Goal: Task Accomplishment & Management: Use online tool/utility

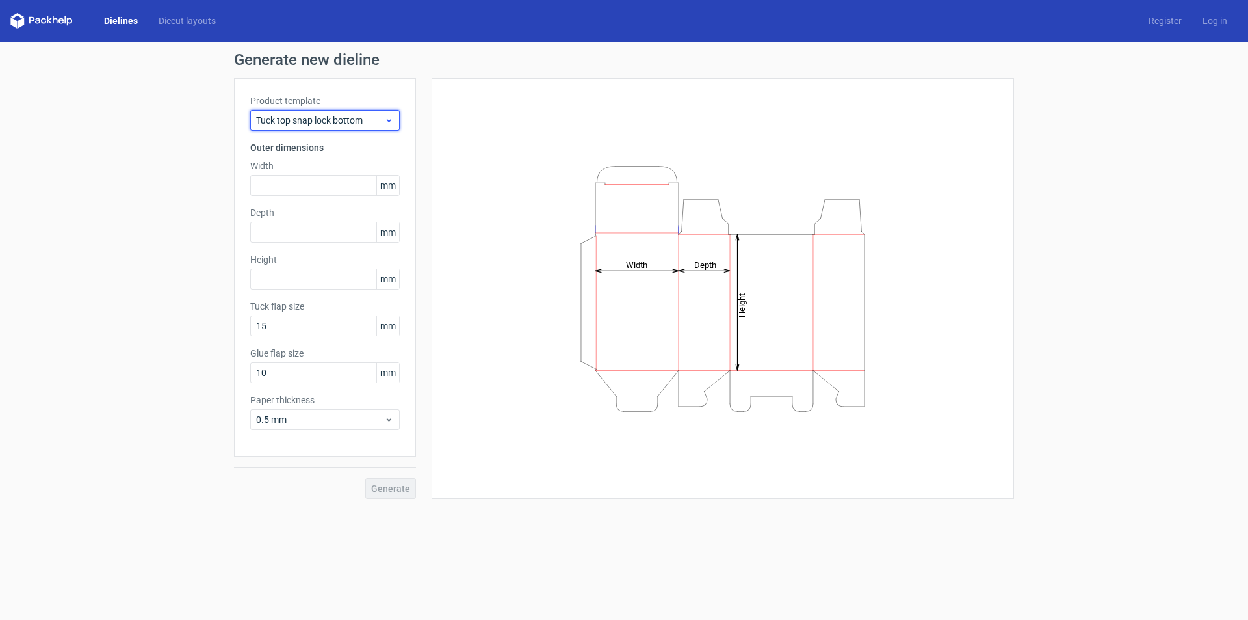
click at [392, 121] on icon at bounding box center [389, 120] width 10 height 10
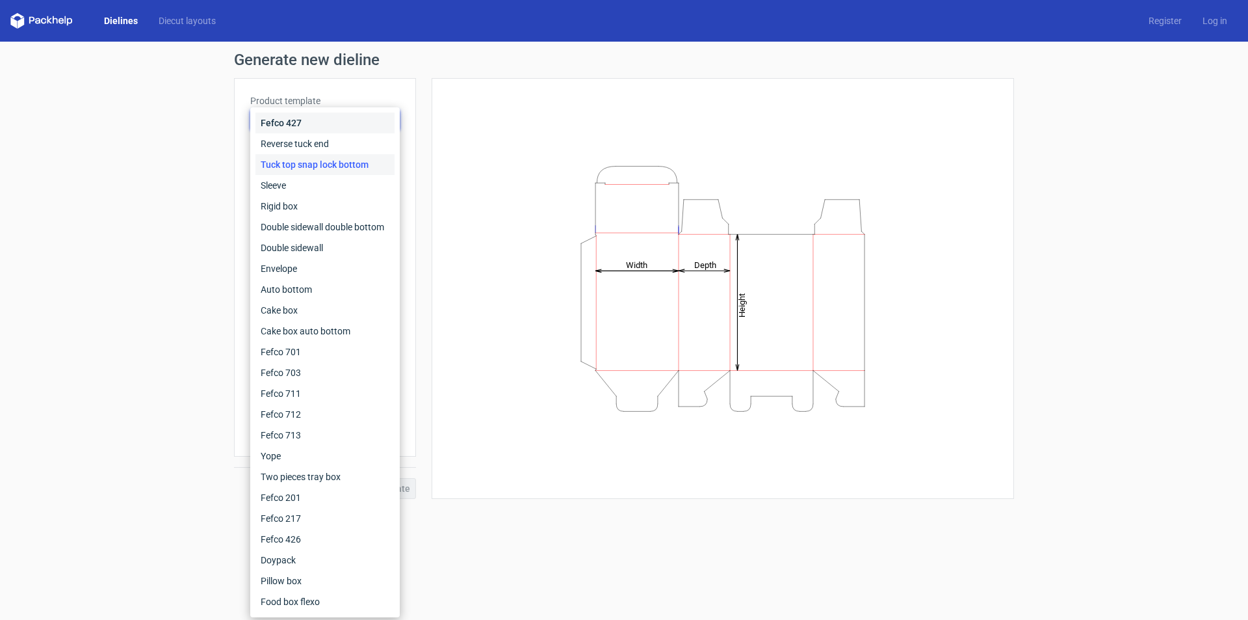
click at [391, 120] on div "Fefco 427" at bounding box center [325, 122] width 139 height 21
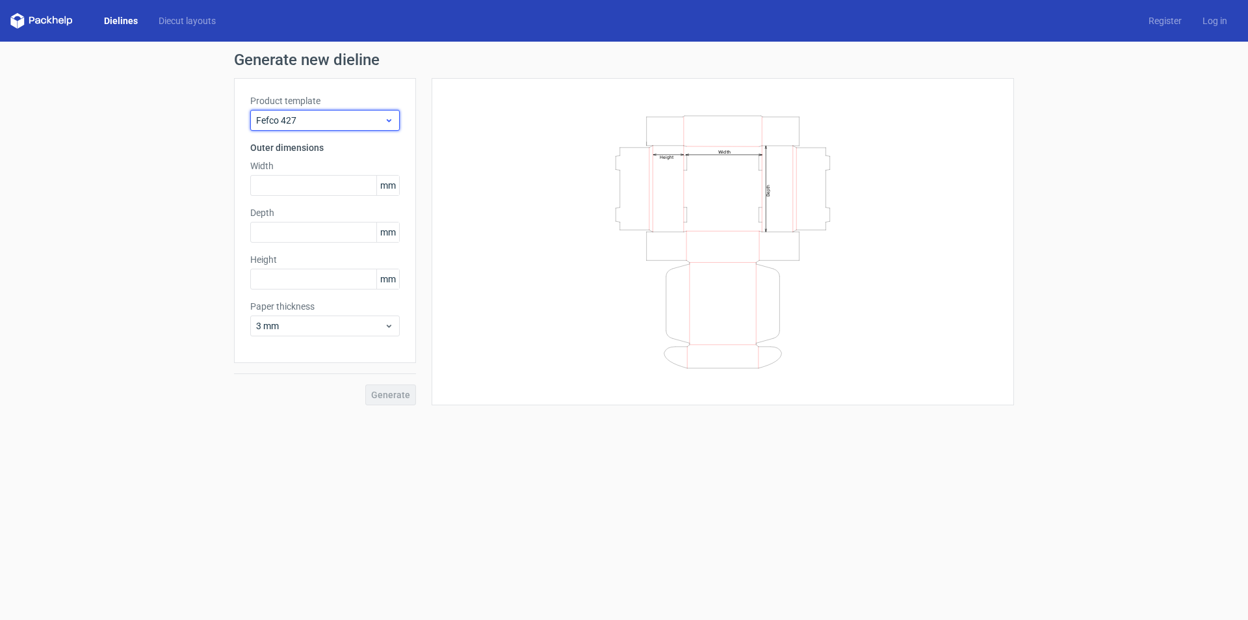
click at [386, 120] on icon at bounding box center [389, 120] width 10 height 10
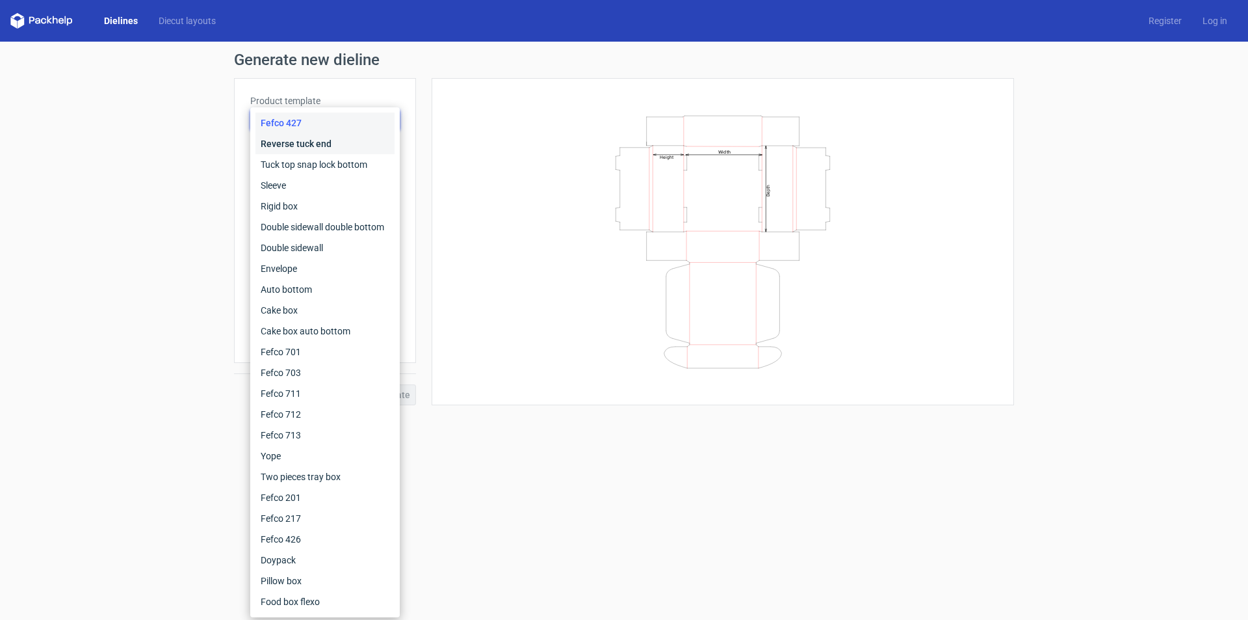
click at [349, 138] on div "Reverse tuck end" at bounding box center [325, 143] width 139 height 21
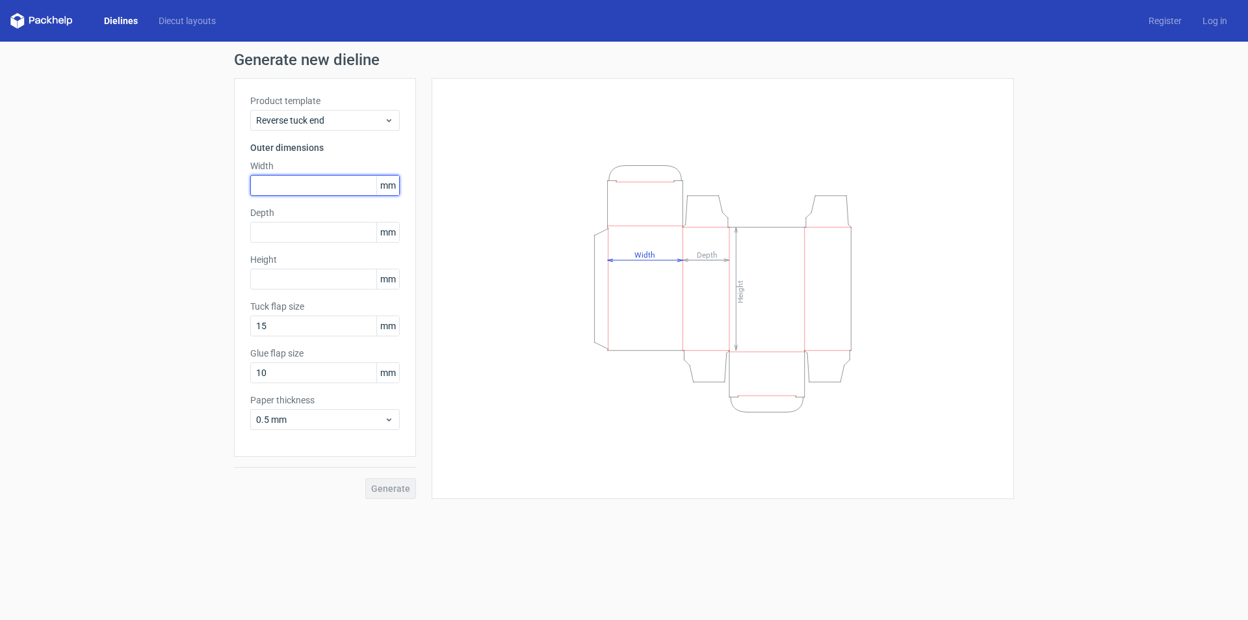
click at [301, 181] on input "text" at bounding box center [325, 185] width 150 height 21
type input "50"
click at [306, 278] on input "text" at bounding box center [325, 279] width 150 height 21
click at [336, 330] on input "15" at bounding box center [325, 325] width 150 height 21
click at [314, 229] on input "text" at bounding box center [325, 232] width 150 height 21
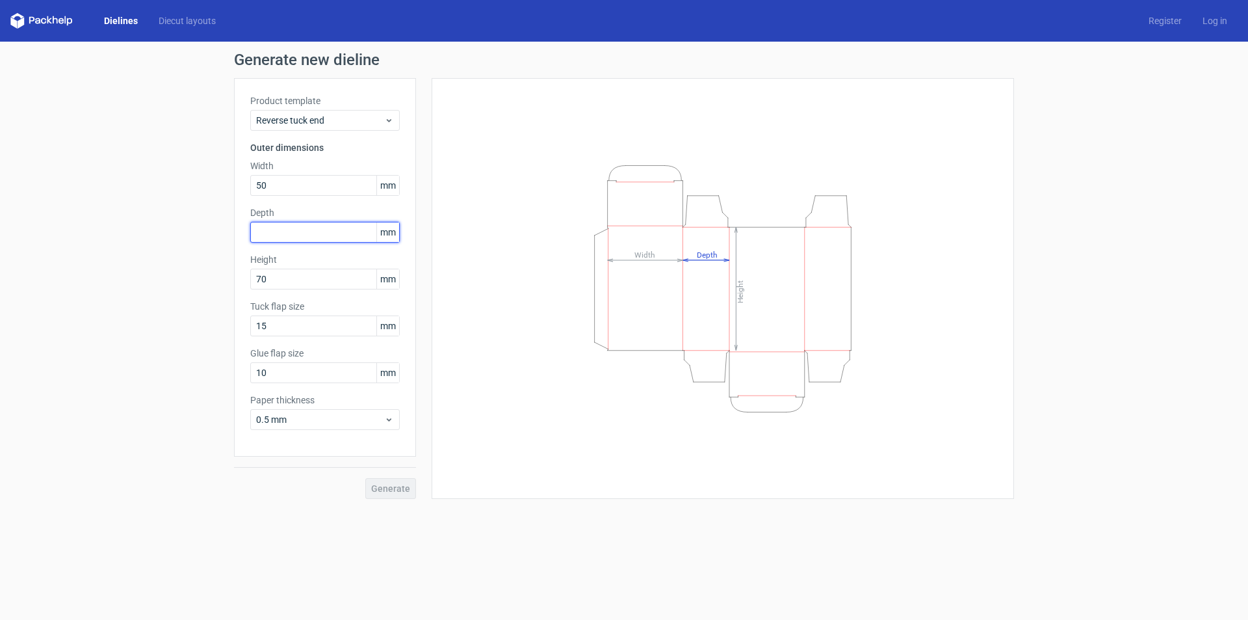
click at [314, 231] on input "text" at bounding box center [325, 232] width 150 height 21
click at [333, 280] on input "70" at bounding box center [325, 279] width 150 height 21
click at [312, 233] on input "text" at bounding box center [325, 232] width 150 height 21
click at [307, 192] on input "50" at bounding box center [325, 185] width 150 height 21
click at [298, 233] on input "text" at bounding box center [325, 232] width 150 height 21
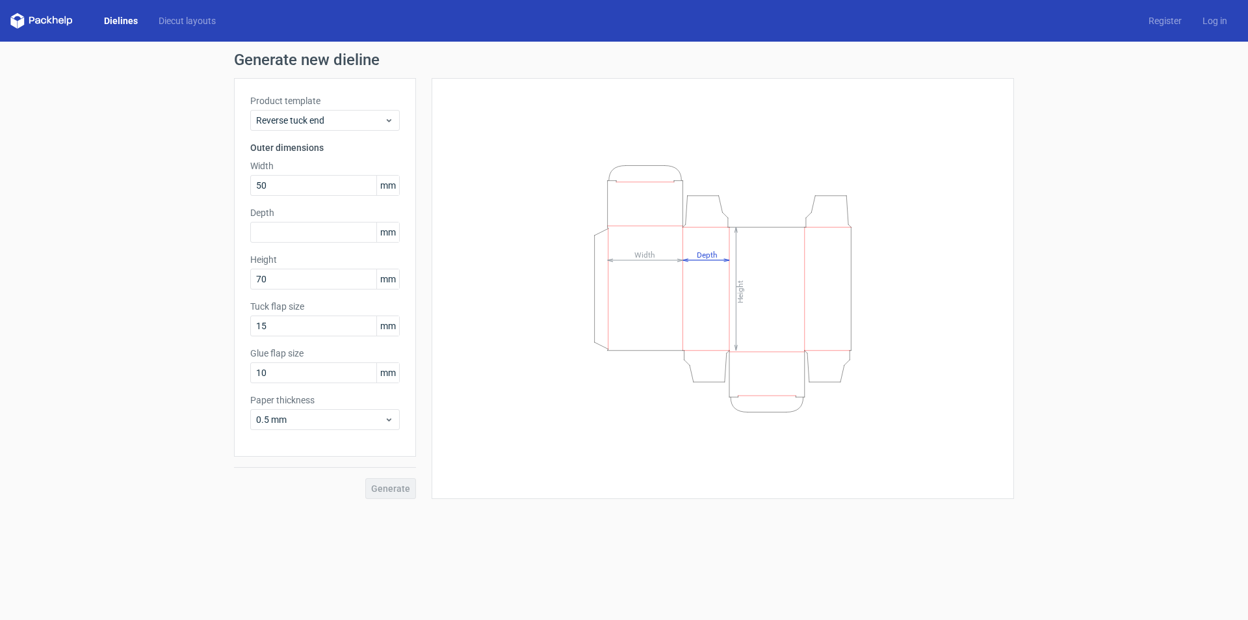
click at [310, 265] on label "Height" at bounding box center [325, 259] width 150 height 13
click at [302, 281] on input "70" at bounding box center [325, 279] width 150 height 21
drag, startPoint x: 302, startPoint y: 281, endPoint x: 199, endPoint y: 317, distance: 108.8
click at [199, 317] on div "Generate new dieline Product template Reverse tuck end Outer dimensions Width 5…" at bounding box center [624, 276] width 1248 height 468
type input "80"
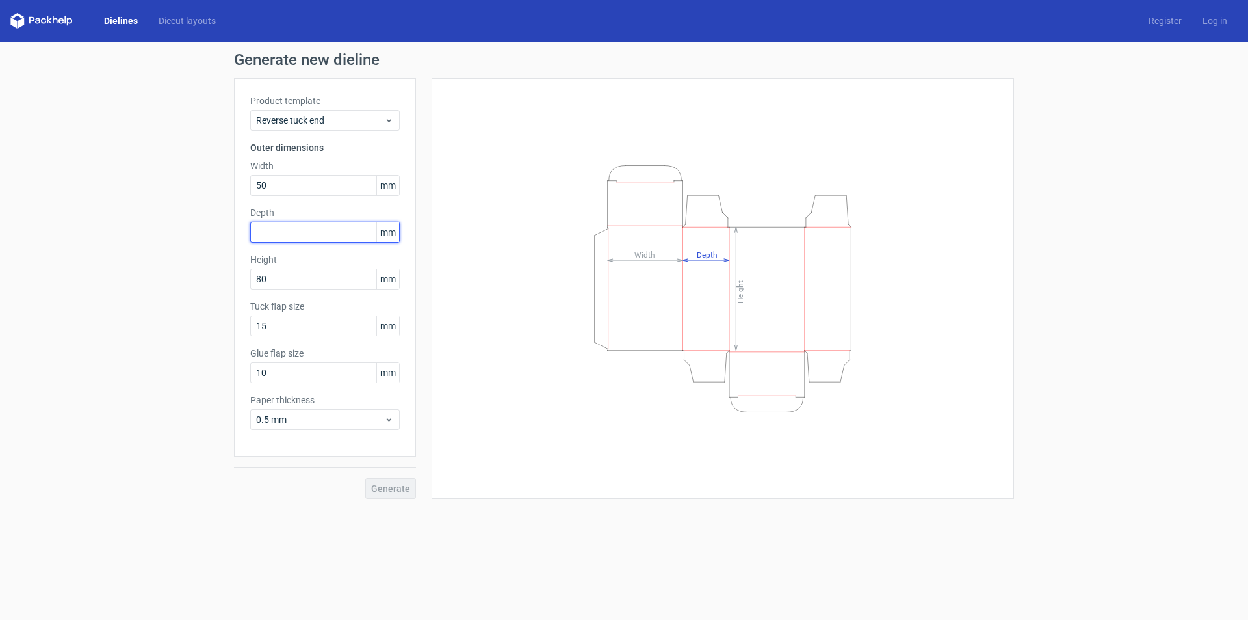
click at [287, 233] on input "text" at bounding box center [325, 232] width 150 height 21
type input "25"
click at [304, 285] on input "80" at bounding box center [325, 279] width 150 height 21
click at [315, 332] on input "15" at bounding box center [325, 325] width 150 height 21
click at [326, 375] on input "10" at bounding box center [325, 372] width 150 height 21
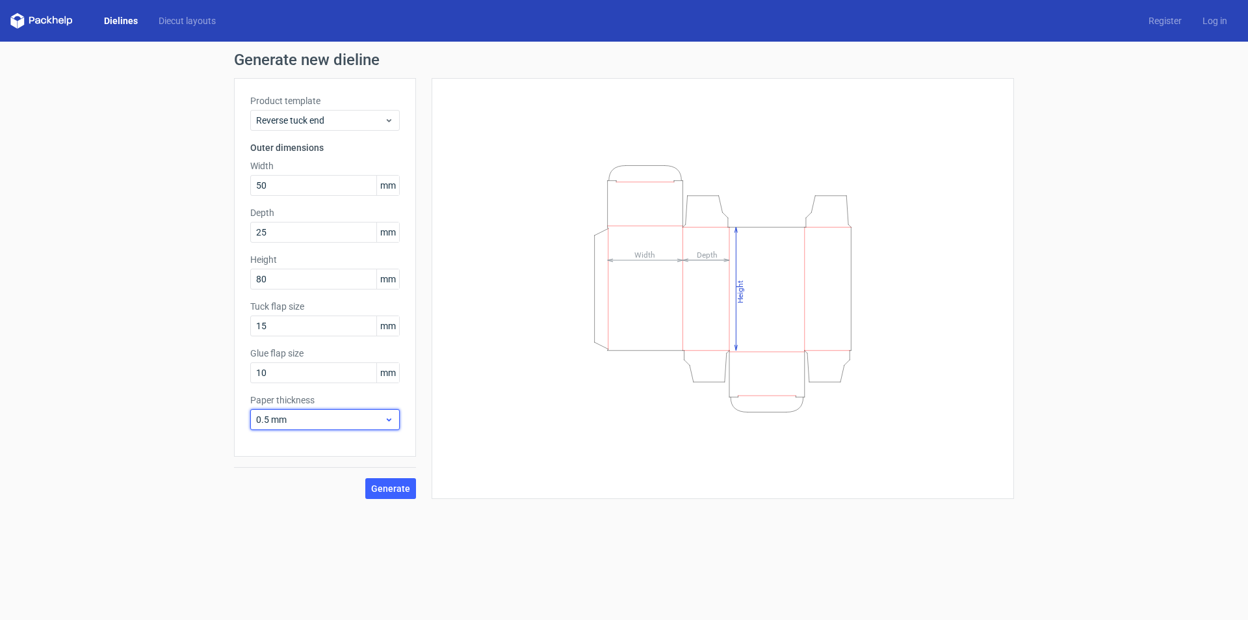
click at [394, 426] on div "0.5 mm" at bounding box center [325, 419] width 150 height 21
click at [412, 485] on button "Generate" at bounding box center [390, 488] width 51 height 21
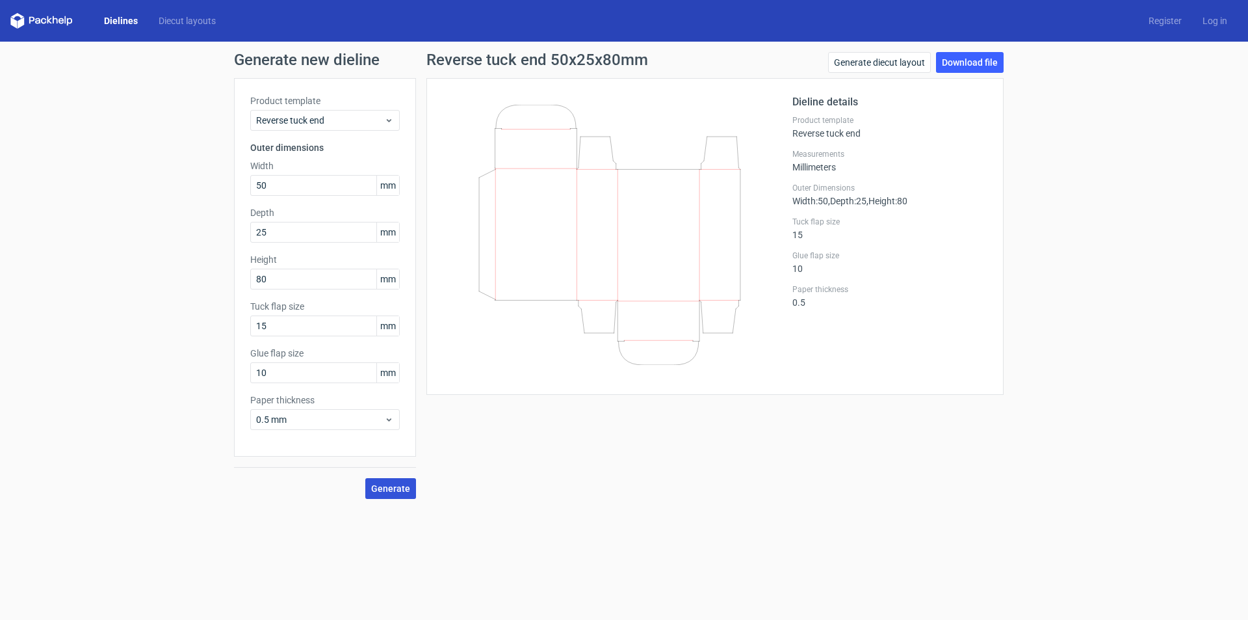
click at [394, 494] on button "Generate" at bounding box center [390, 488] width 51 height 21
click at [390, 494] on button "Generate" at bounding box center [390, 488] width 51 height 21
click at [1182, 592] on div "New dieline generated" at bounding box center [1178, 589] width 88 height 13
click at [966, 62] on link "Download file" at bounding box center [970, 62] width 68 height 21
click at [296, 323] on input "15" at bounding box center [325, 325] width 150 height 21
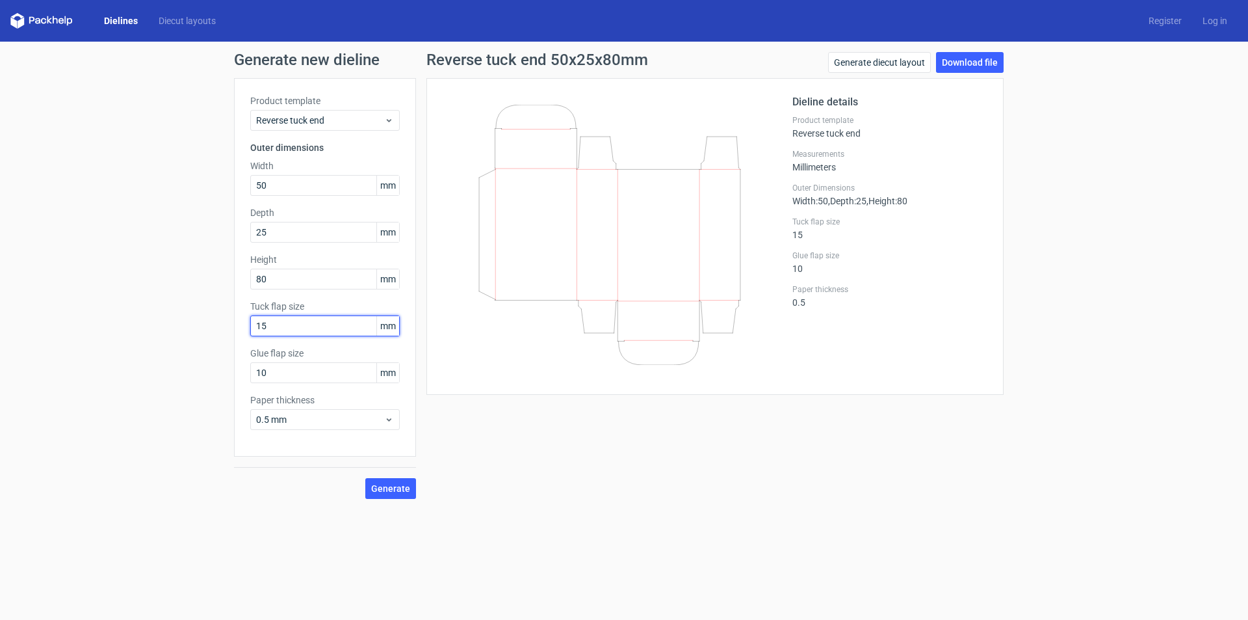
click at [288, 323] on input "15" at bounding box center [325, 325] width 150 height 21
drag, startPoint x: 288, startPoint y: 324, endPoint x: 237, endPoint y: 341, distance: 53.5
click at [237, 341] on div "Product template Reverse tuck end Outer dimensions Width 50 mm Depth 25 mm Heig…" at bounding box center [325, 267] width 182 height 378
type input "20"
click at [595, 254] on icon at bounding box center [609, 235] width 313 height 260
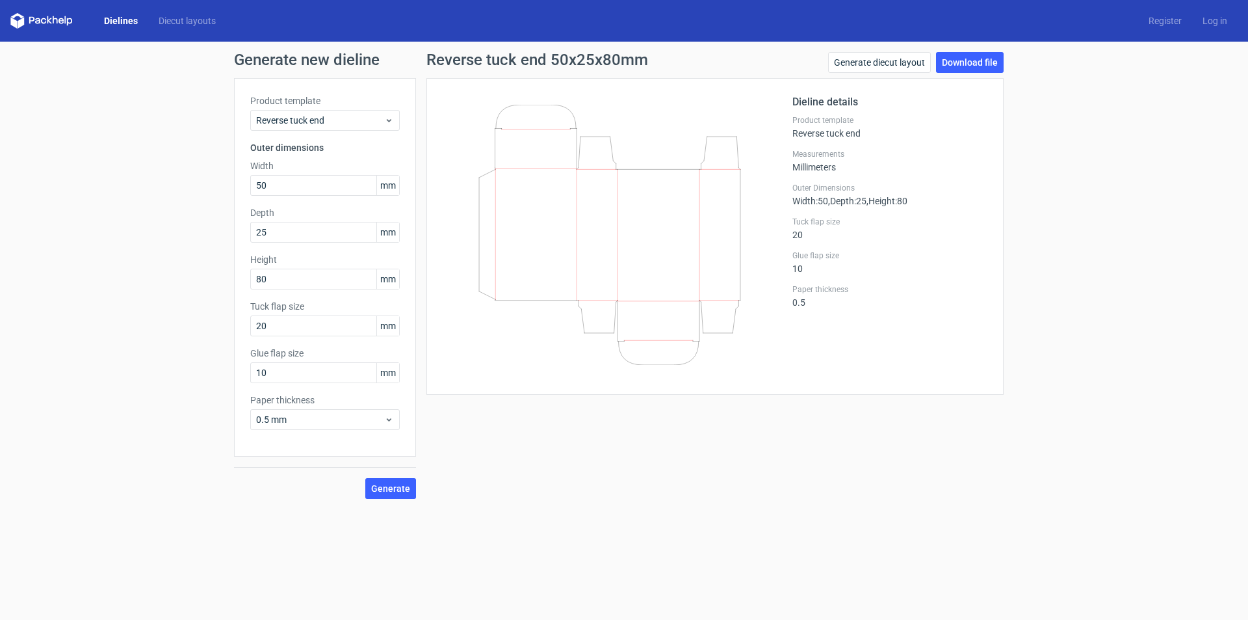
click at [377, 200] on div "Product template Reverse tuck end Outer dimensions Width 50 mm Depth 25 mm Heig…" at bounding box center [325, 267] width 182 height 378
click at [501, 152] on icon at bounding box center [609, 235] width 313 height 260
click at [380, 125] on span "Reverse tuck end" at bounding box center [320, 120] width 128 height 13
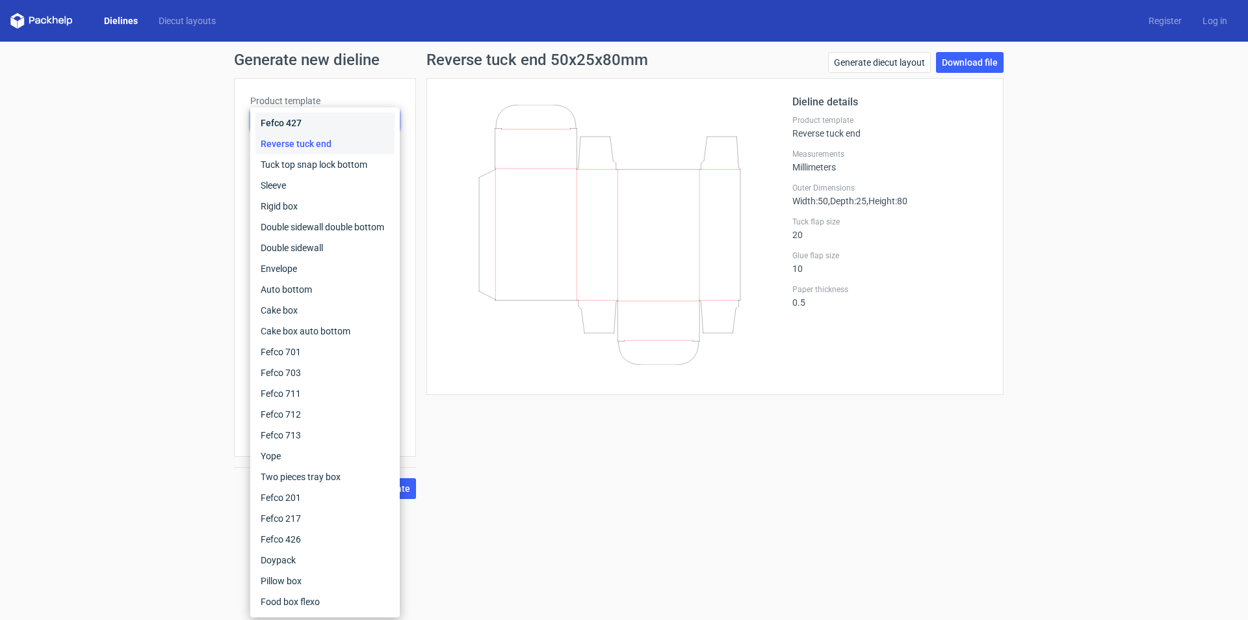
click at [303, 112] on div "Fefco 427" at bounding box center [325, 122] width 139 height 21
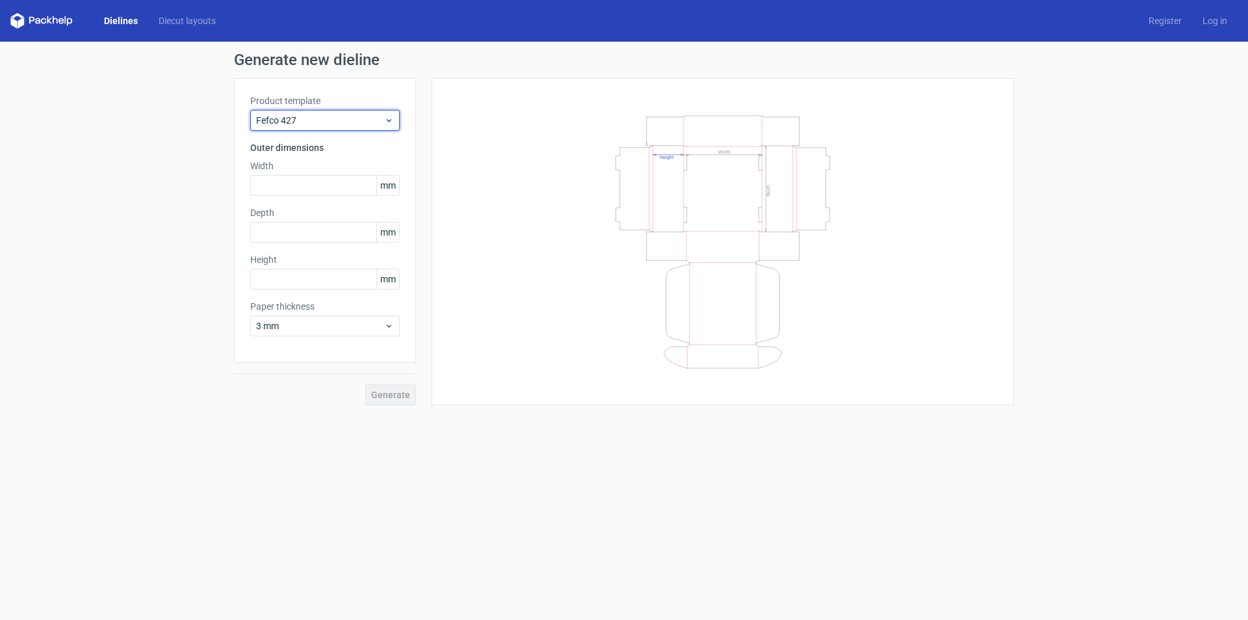
click at [386, 118] on icon at bounding box center [389, 120] width 10 height 10
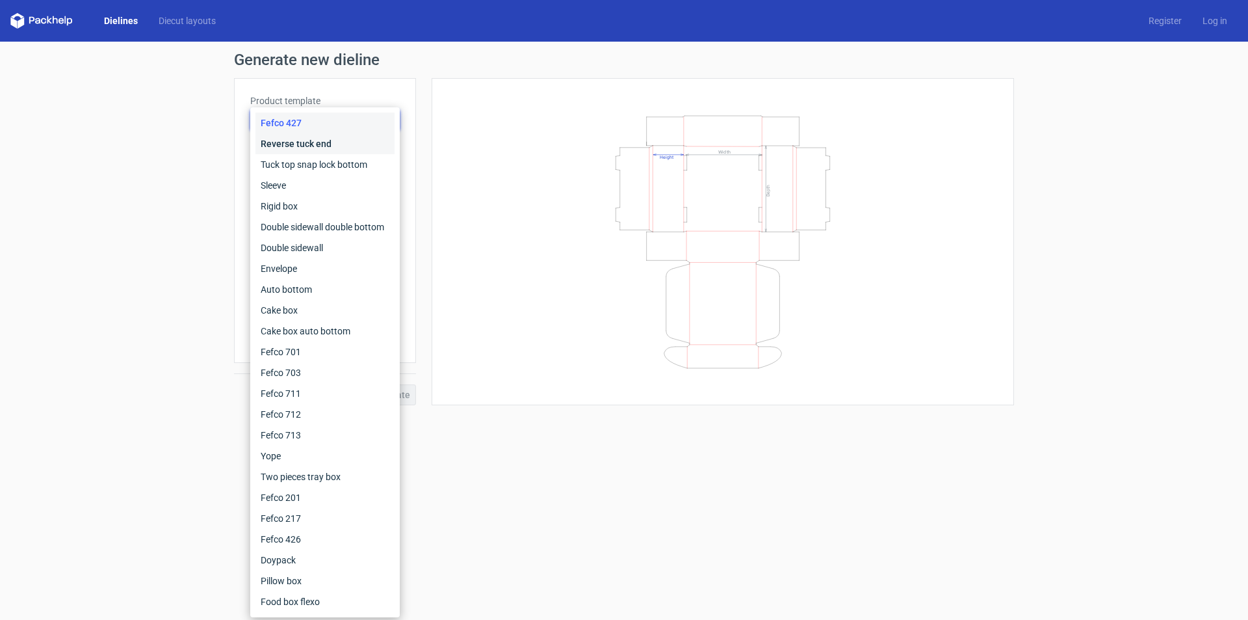
click at [297, 144] on div "Reverse tuck end" at bounding box center [325, 143] width 139 height 21
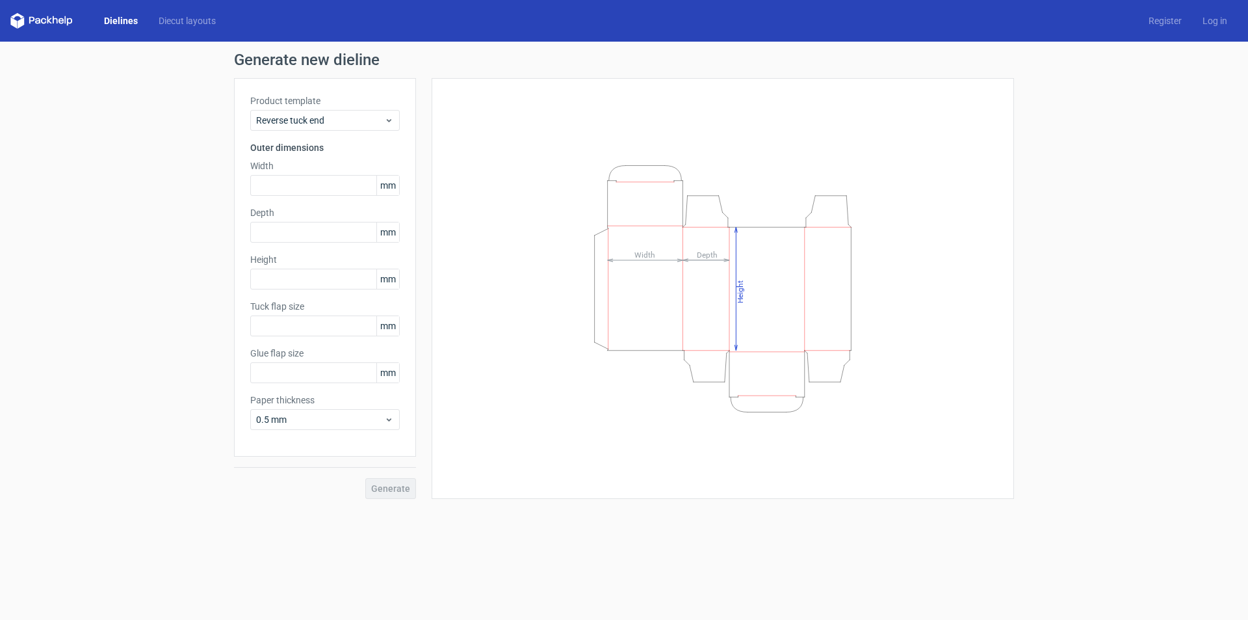
type input "15"
type input "10"
click at [279, 187] on input "text" at bounding box center [325, 185] width 150 height 21
type input "60"
click at [278, 231] on input "text" at bounding box center [325, 232] width 150 height 21
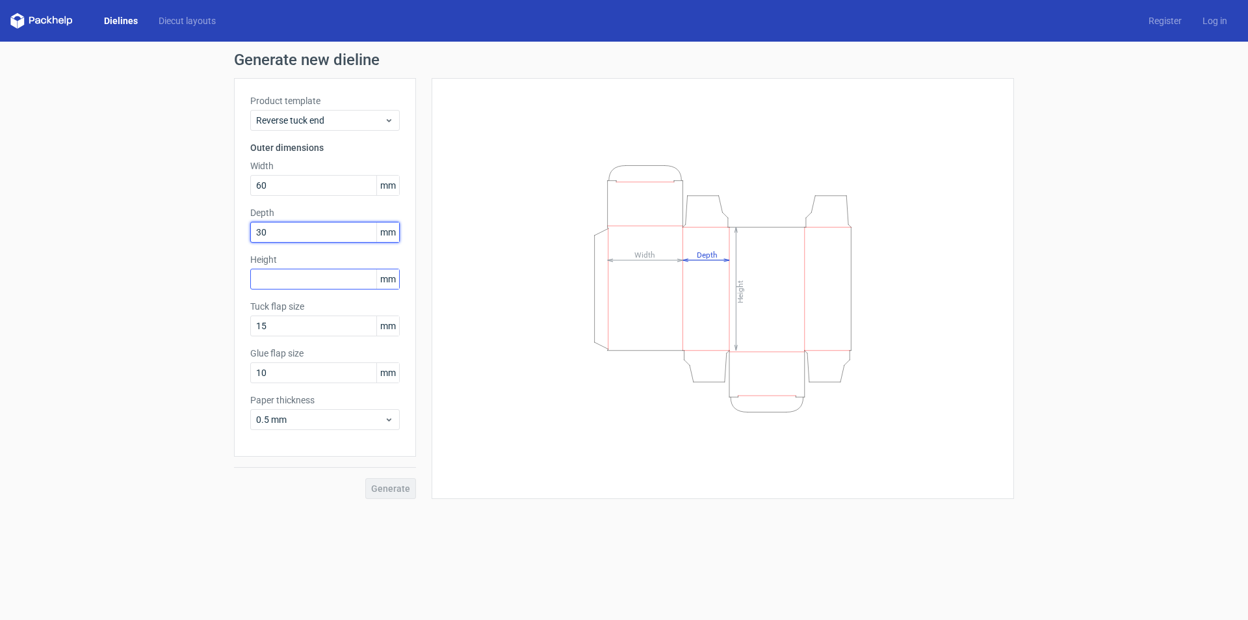
type input "30"
click at [293, 288] on input "text" at bounding box center [325, 279] width 150 height 21
click at [319, 324] on input "15" at bounding box center [325, 325] width 150 height 21
click at [294, 278] on input "text" at bounding box center [325, 279] width 150 height 21
type input "100"
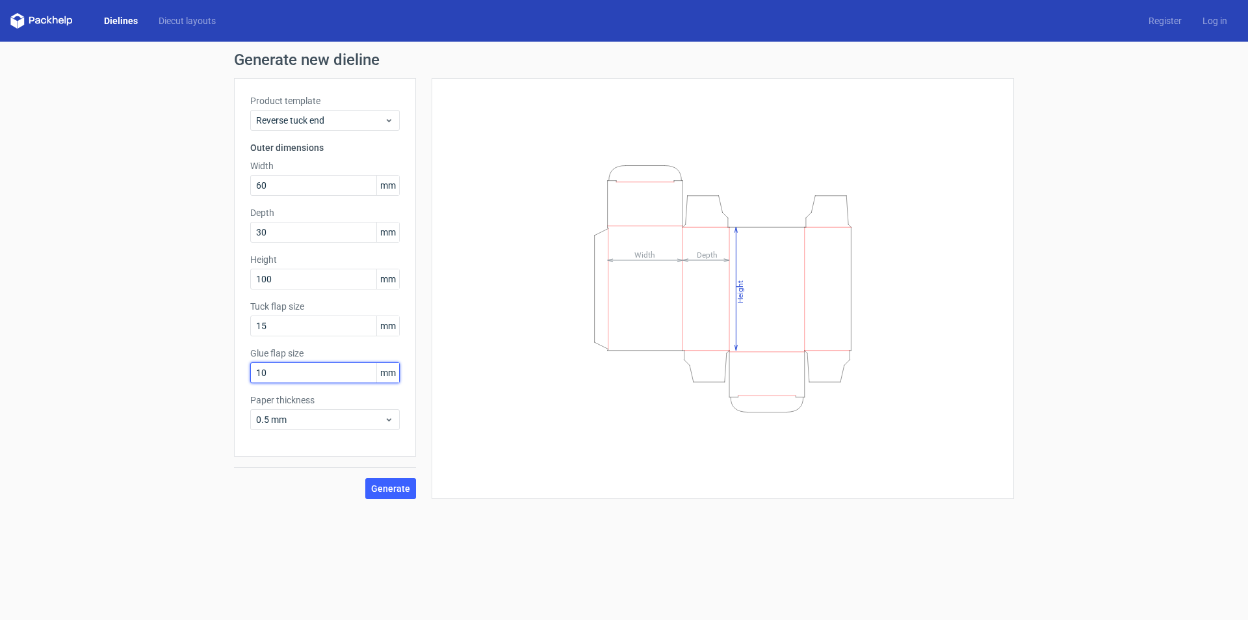
click at [310, 369] on input "10" at bounding box center [325, 372] width 150 height 21
click at [289, 330] on input "15" at bounding box center [325, 325] width 150 height 21
click at [295, 367] on input "10" at bounding box center [325, 372] width 150 height 21
drag, startPoint x: 289, startPoint y: 376, endPoint x: 235, endPoint y: 384, distance: 53.8
click at [243, 384] on div "Product template Reverse tuck end Outer dimensions Width 60 mm Depth 30 mm Heig…" at bounding box center [325, 267] width 182 height 378
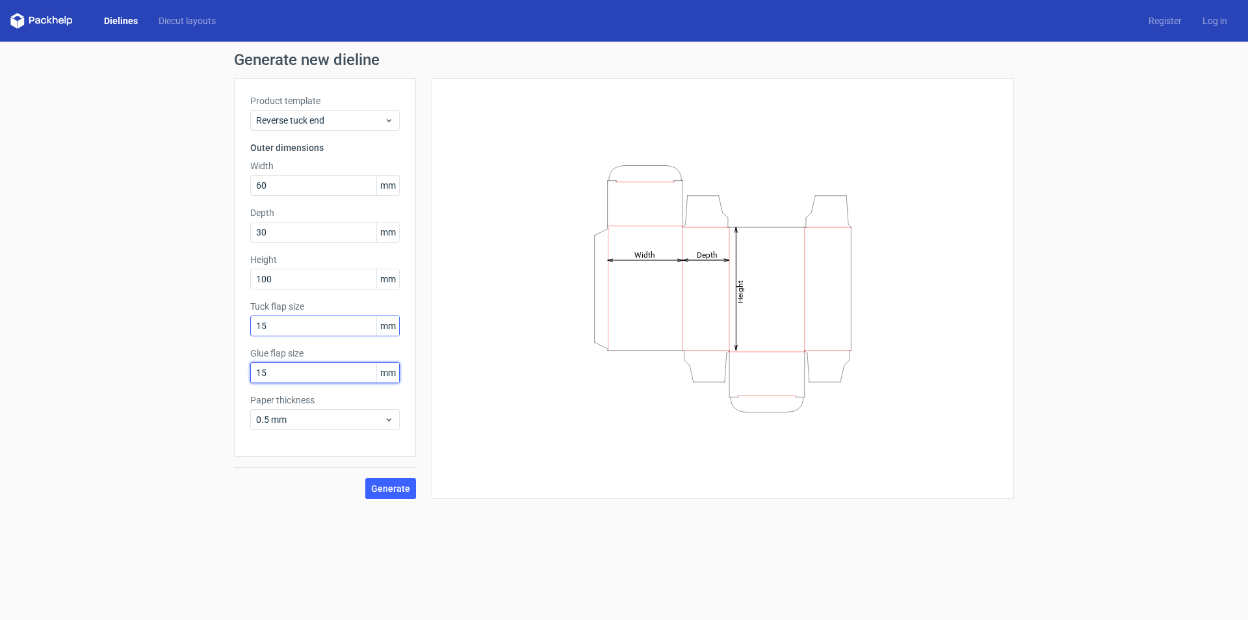
type input "15"
click at [310, 332] on input "15" at bounding box center [325, 325] width 150 height 21
click at [302, 323] on input "15" at bounding box center [325, 325] width 150 height 21
click at [298, 279] on input "100" at bounding box center [325, 279] width 150 height 21
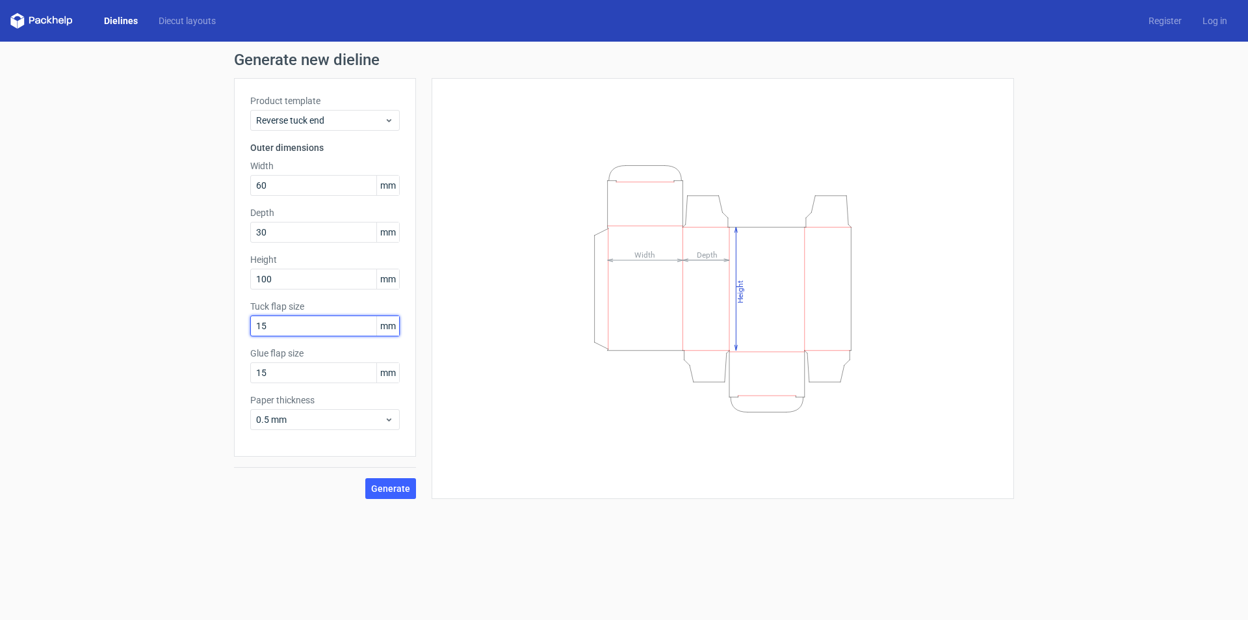
click at [302, 332] on input "15" at bounding box center [325, 325] width 150 height 21
drag, startPoint x: 299, startPoint y: 324, endPoint x: 217, endPoint y: 346, distance: 85.5
click at [217, 346] on div "Generate new dieline Product template Reverse tuck end Outer dimensions Width 6…" at bounding box center [624, 276] width 1248 height 468
type input "20"
click at [385, 412] on div "0.5 mm" at bounding box center [325, 419] width 150 height 21
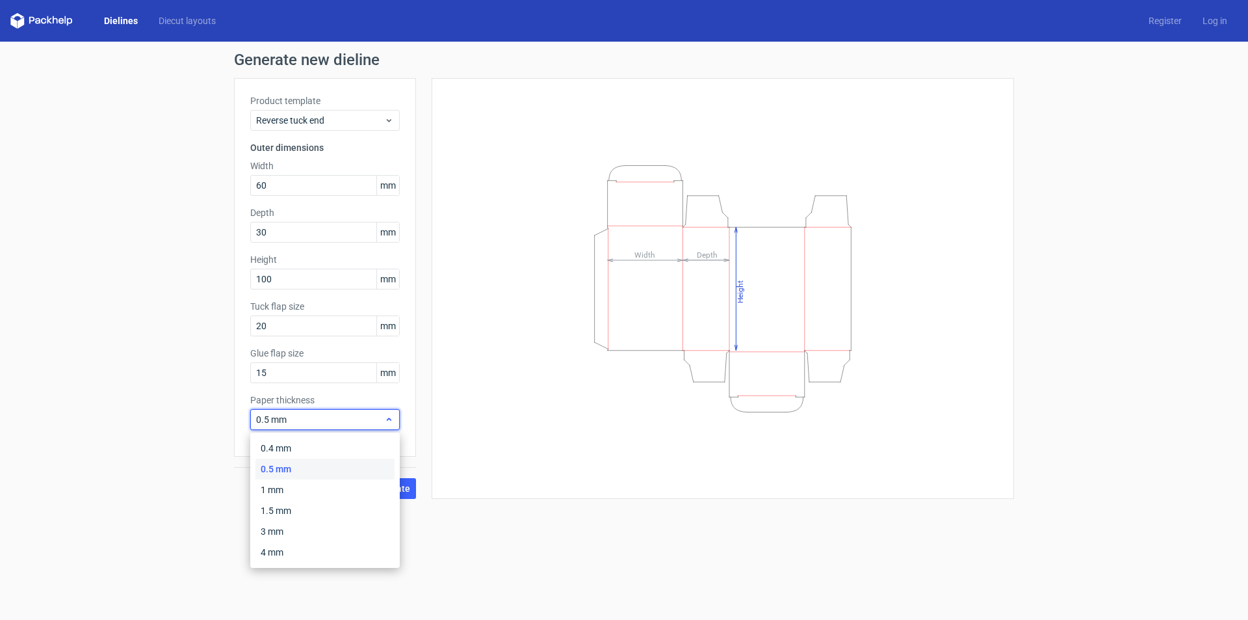
click at [385, 412] on div "0.5 mm" at bounding box center [325, 419] width 150 height 21
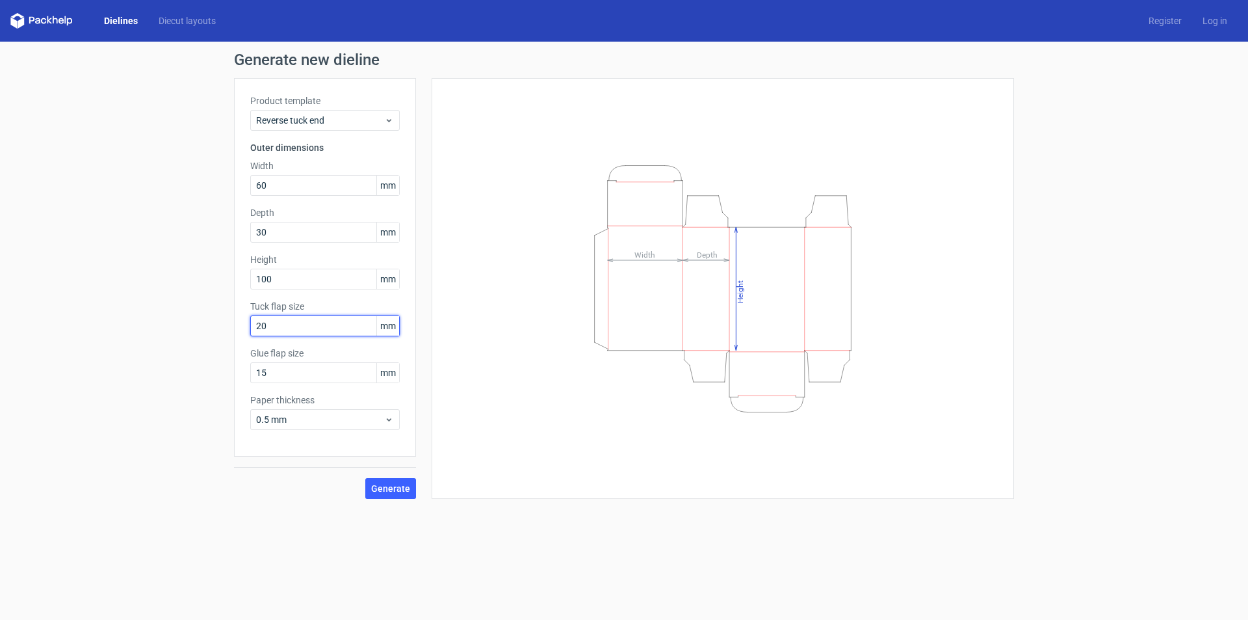
click at [326, 329] on input "20" at bounding box center [325, 325] width 150 height 21
click at [542, 441] on div "Height Depth Width" at bounding box center [723, 288] width 550 height 388
